Goal: Task Accomplishment & Management: Manage account settings

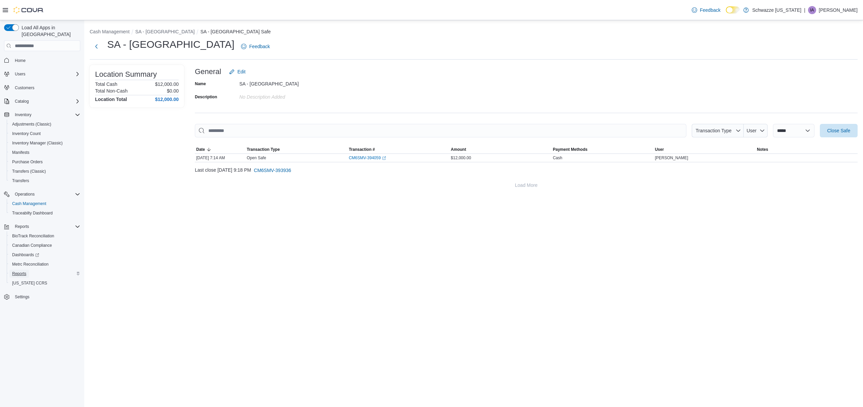
click at [18, 271] on span "Reports" at bounding box center [19, 273] width 14 height 5
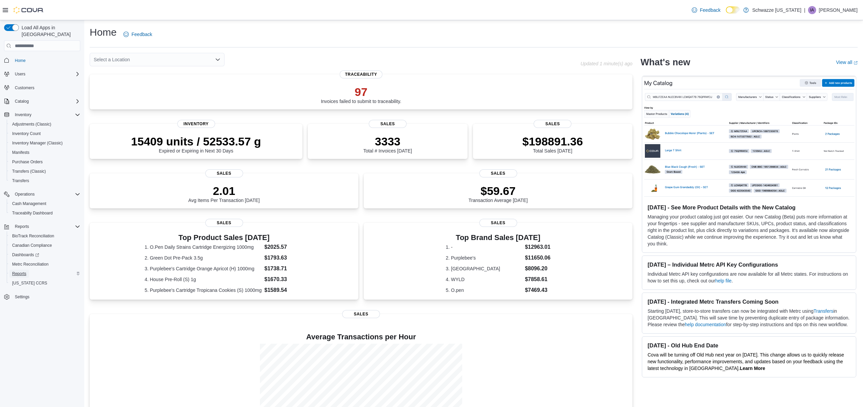
click at [17, 271] on span "Reports" at bounding box center [19, 273] width 14 height 5
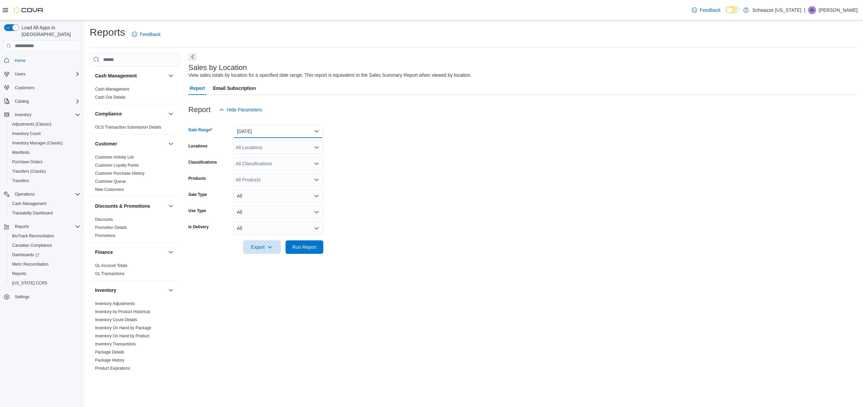
click at [289, 134] on button "[DATE]" at bounding box center [278, 131] width 90 height 13
click at [269, 154] on span "[DATE]" at bounding box center [282, 153] width 77 height 8
click at [273, 151] on div "All Locations" at bounding box center [278, 147] width 90 height 13
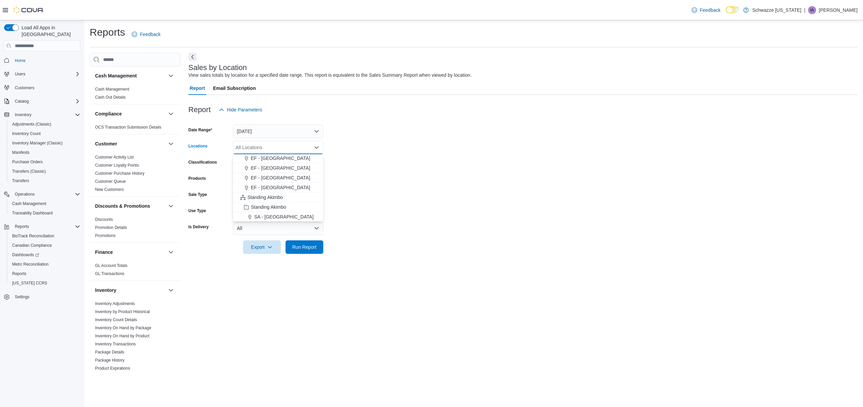
scroll to position [29, 0]
click at [267, 206] on span "SA - [GEOGRAPHIC_DATA]" at bounding box center [283, 208] width 59 height 7
click at [359, 196] on form "Date Range [DATE] Locations [GEOGRAPHIC_DATA] - [GEOGRAPHIC_DATA] Classificatio…" at bounding box center [522, 185] width 669 height 137
click at [310, 246] on span "Run Report" at bounding box center [304, 247] width 24 height 7
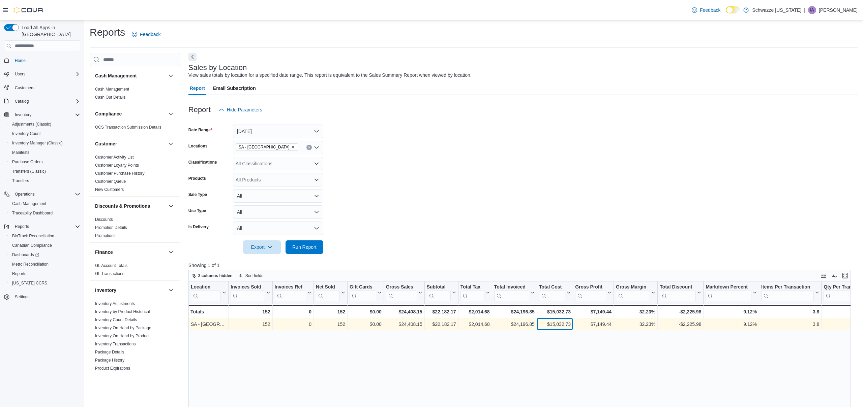
click at [566, 321] on div "$15,032.73" at bounding box center [555, 325] width 32 height 8
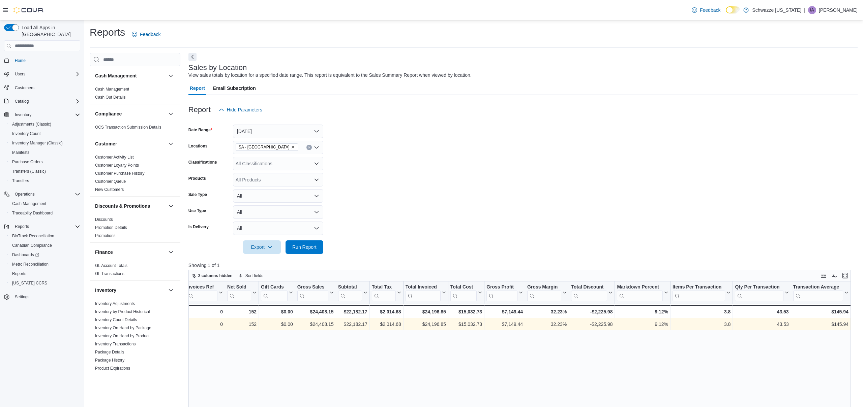
scroll to position [0, 124]
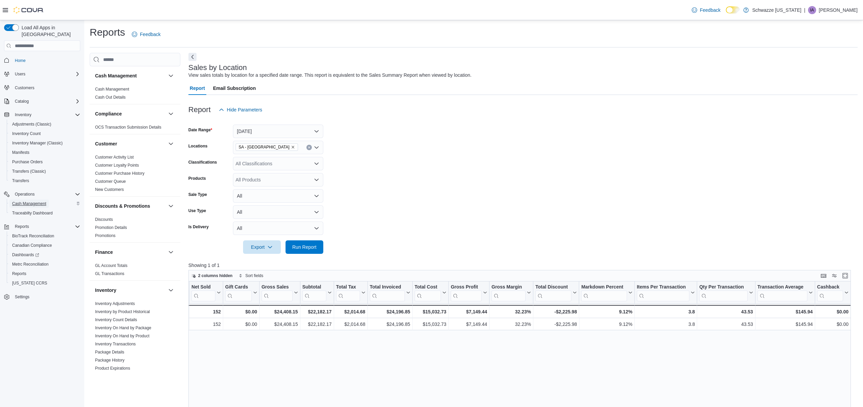
click at [37, 201] on span "Cash Management" at bounding box center [29, 203] width 34 height 5
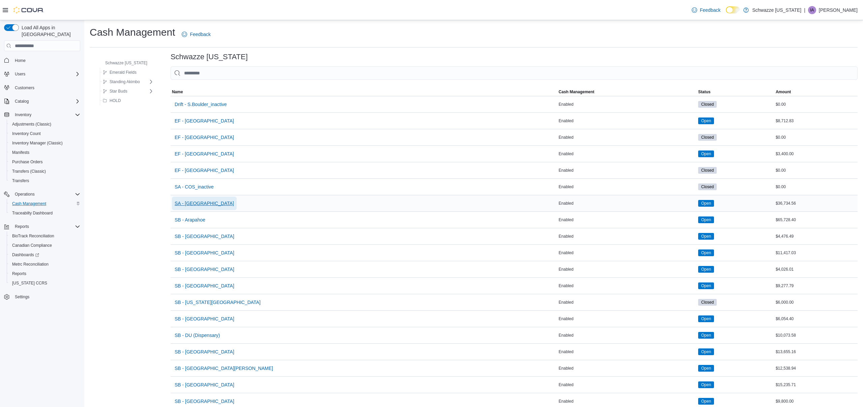
click at [191, 201] on span "SA - [GEOGRAPHIC_DATA]" at bounding box center [204, 203] width 59 height 7
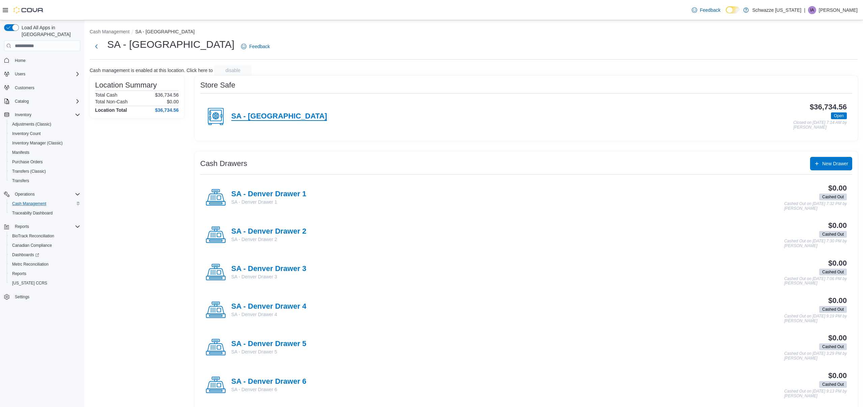
click at [259, 114] on h4 "SA - [GEOGRAPHIC_DATA]" at bounding box center [279, 116] width 96 height 9
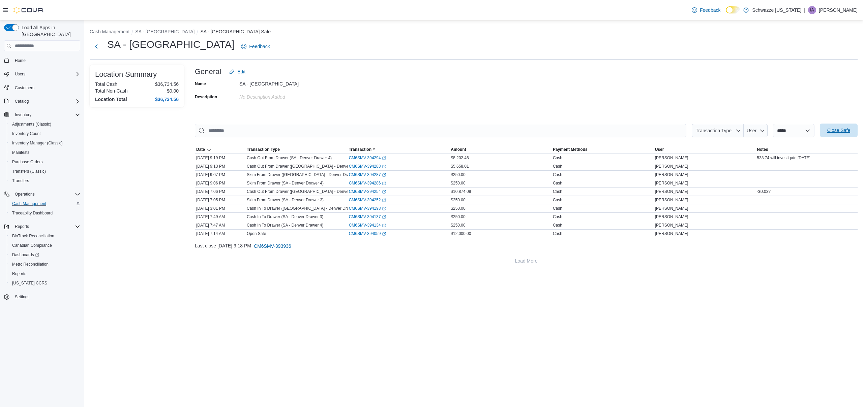
click at [834, 128] on span "Close Safe" at bounding box center [838, 130] width 23 height 7
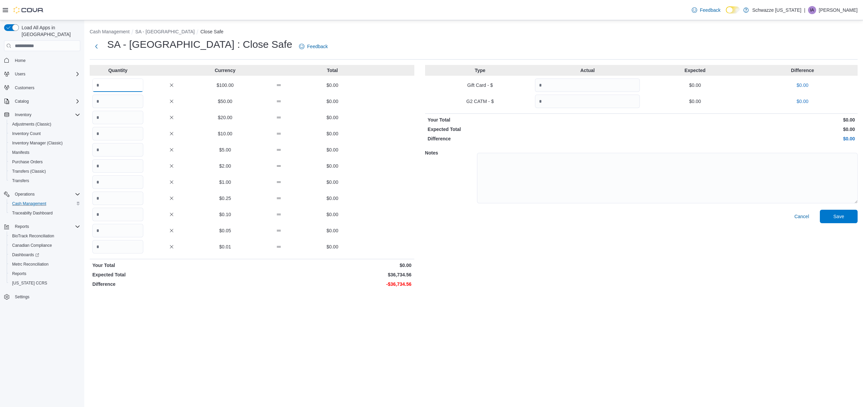
click at [136, 84] on input "Quantity" at bounding box center [117, 85] width 51 height 13
type input "***"
click at [109, 134] on input "Quantity" at bounding box center [117, 133] width 51 height 13
type input "*"
click at [101, 118] on input "Quantity" at bounding box center [117, 117] width 51 height 13
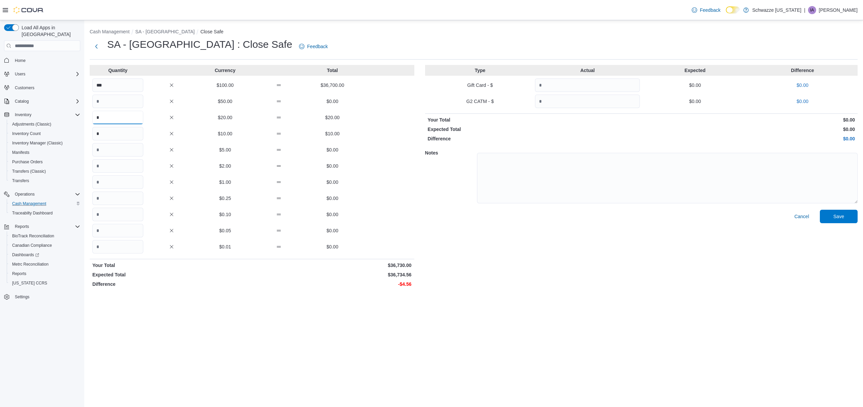
type input "*"
click at [105, 203] on input "Quantity" at bounding box center [117, 198] width 51 height 13
type input "*"
click at [114, 229] on input "Quantity" at bounding box center [117, 230] width 51 height 13
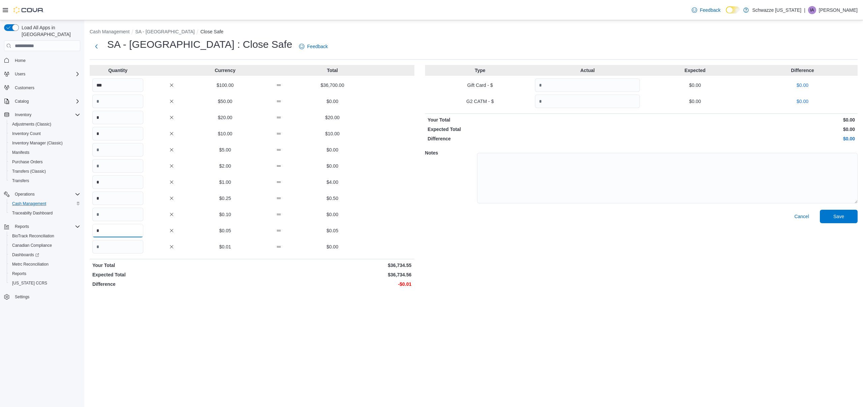
type input "*"
click at [115, 244] on input "Quantity" at bounding box center [117, 246] width 51 height 13
type input "*"
click at [832, 216] on span "Save" at bounding box center [839, 216] width 30 height 13
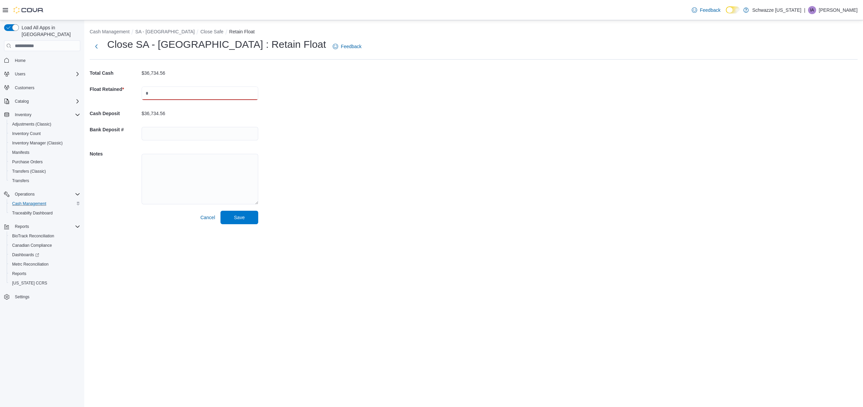
click at [198, 89] on input "text" at bounding box center [200, 93] width 117 height 13
type input "*****"
click at [178, 134] on input "text" at bounding box center [200, 133] width 117 height 13
type input "********"
click at [250, 213] on span "Save" at bounding box center [239, 217] width 30 height 13
